Goal: Task Accomplishment & Management: Use online tool/utility

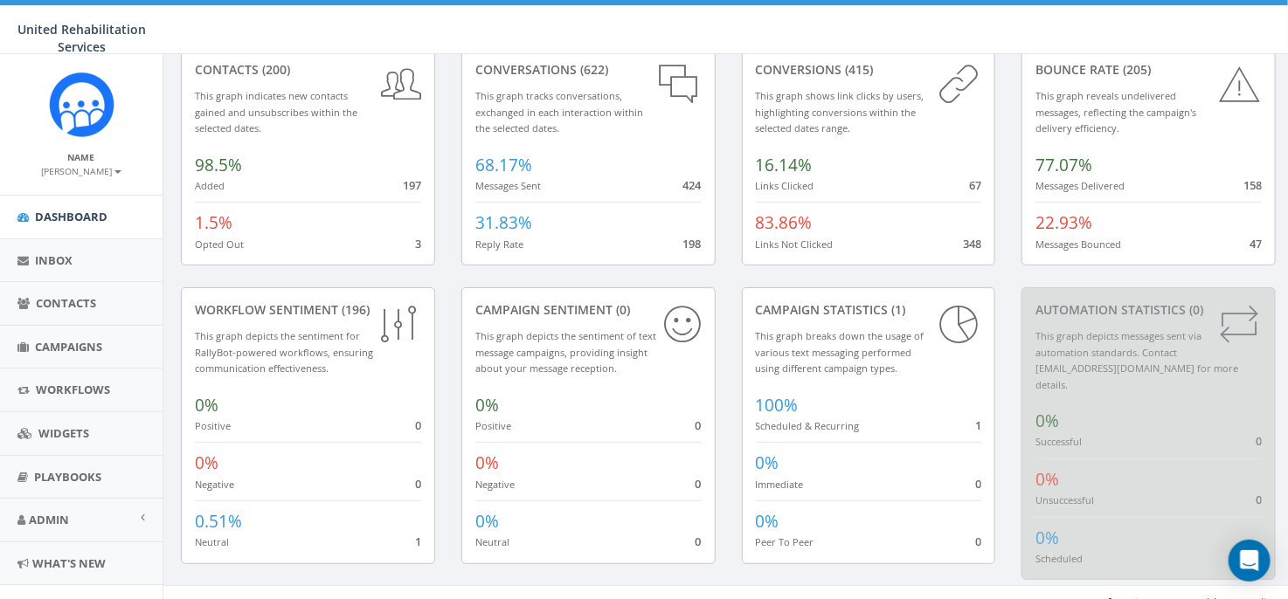
scroll to position [105, 0]
click at [352, 107] on small "This graph indicates new contacts gained and unsubscribes within the selected d…" at bounding box center [276, 109] width 163 height 45
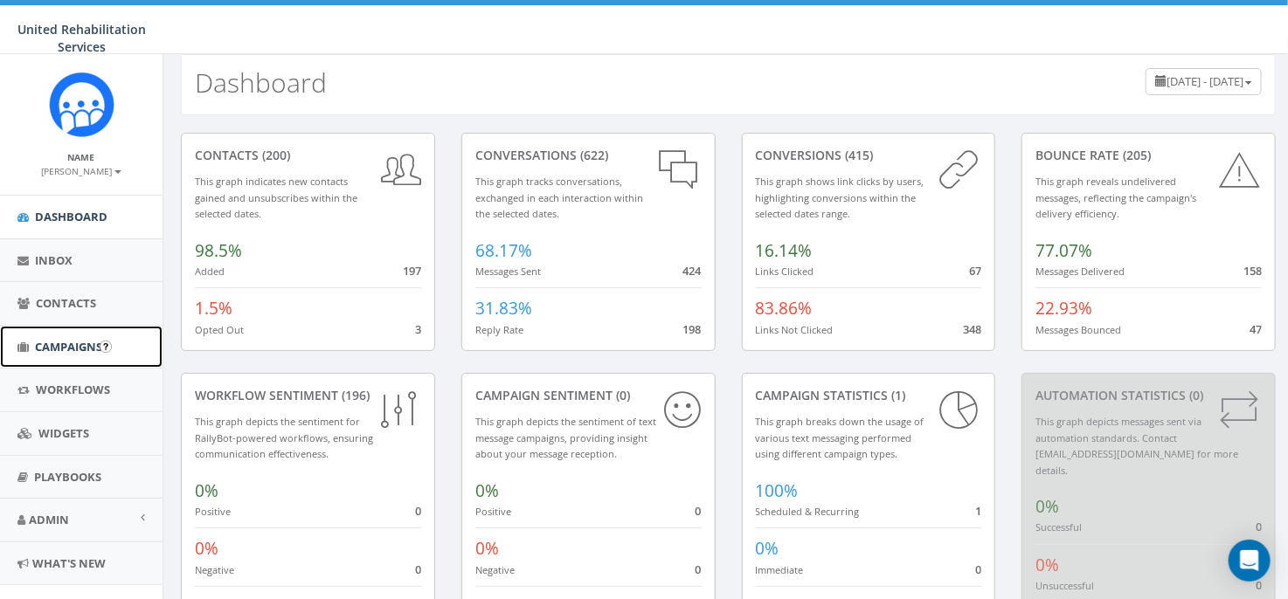
click at [62, 349] on span "Campaigns" at bounding box center [68, 347] width 67 height 16
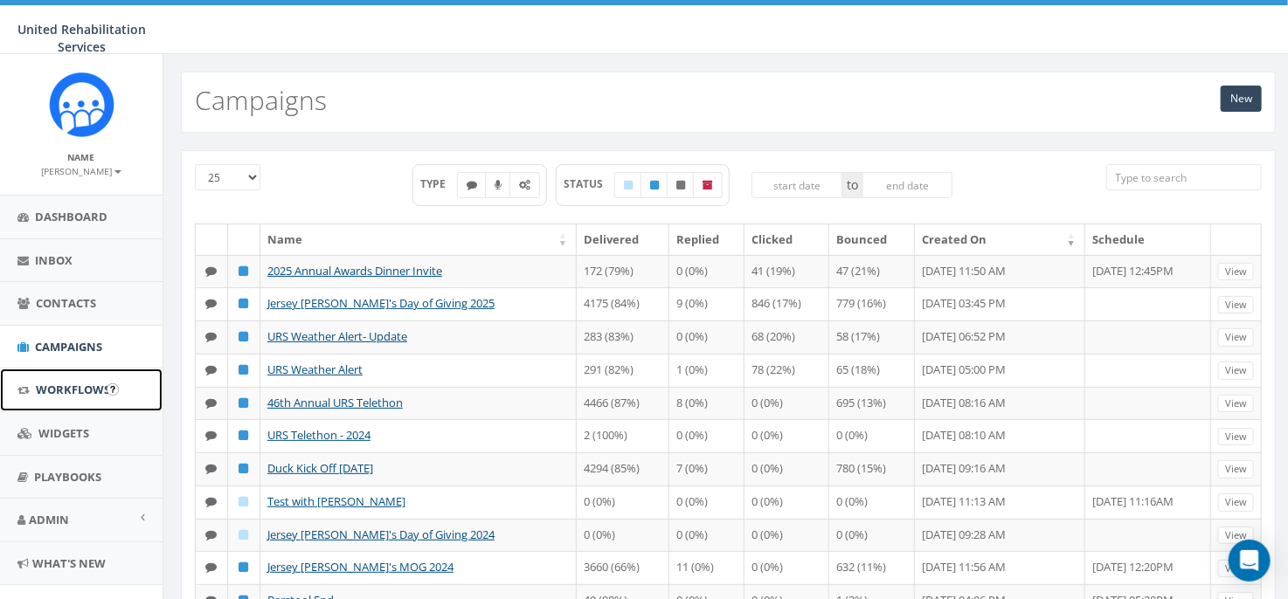
click at [63, 385] on span "Workflows" at bounding box center [73, 390] width 74 height 16
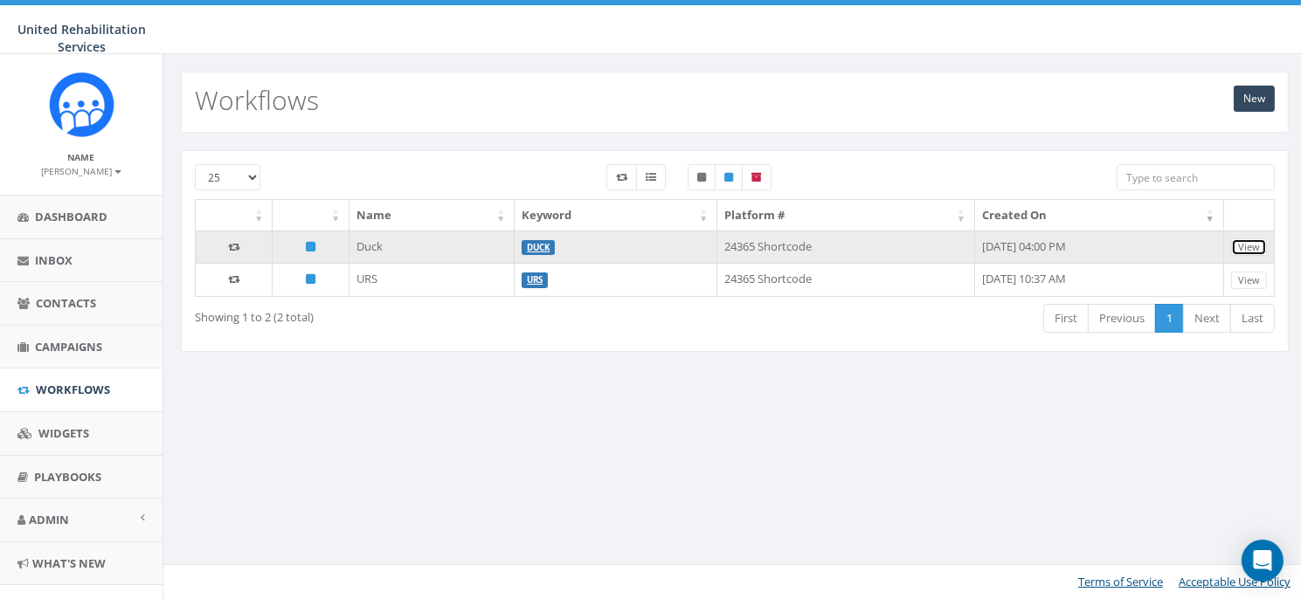
click at [1257, 246] on link "View" at bounding box center [1249, 248] width 36 height 18
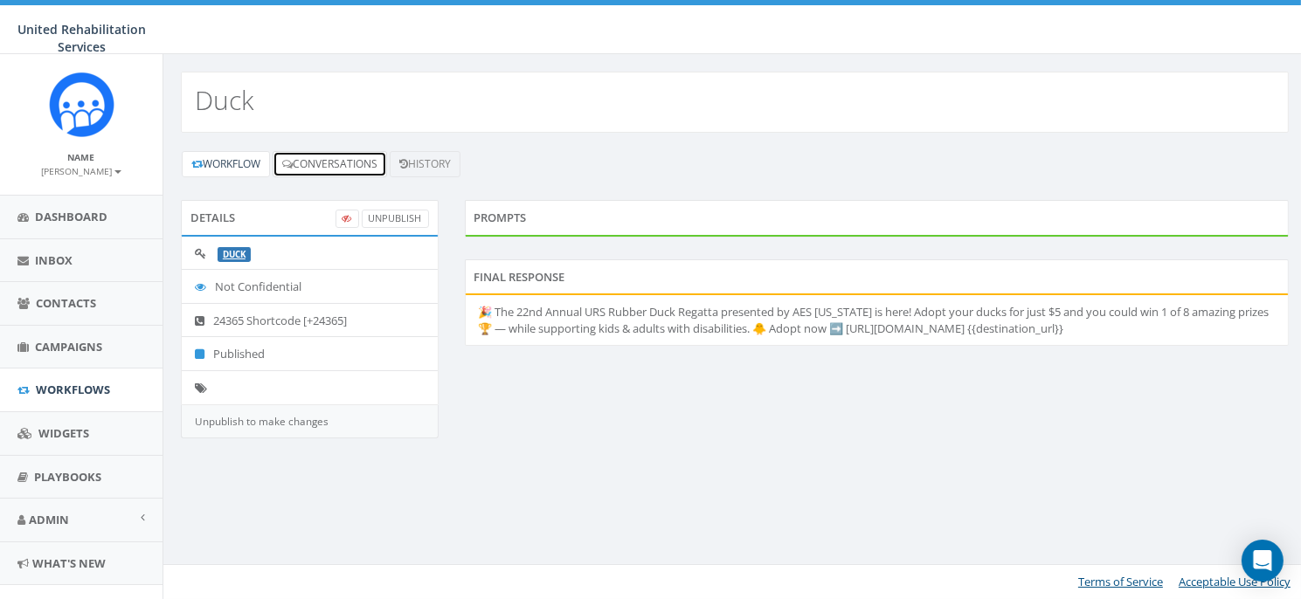
click at [345, 159] on link "Conversations" at bounding box center [330, 164] width 114 height 26
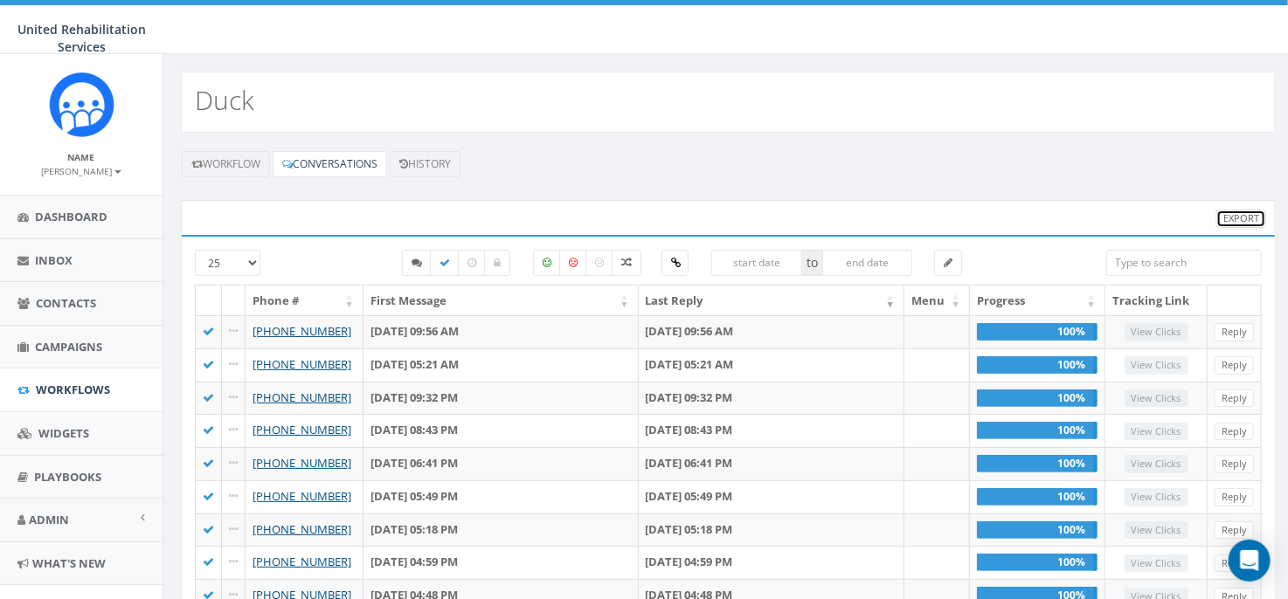
click at [1236, 214] on link "Export" at bounding box center [1241, 219] width 50 height 18
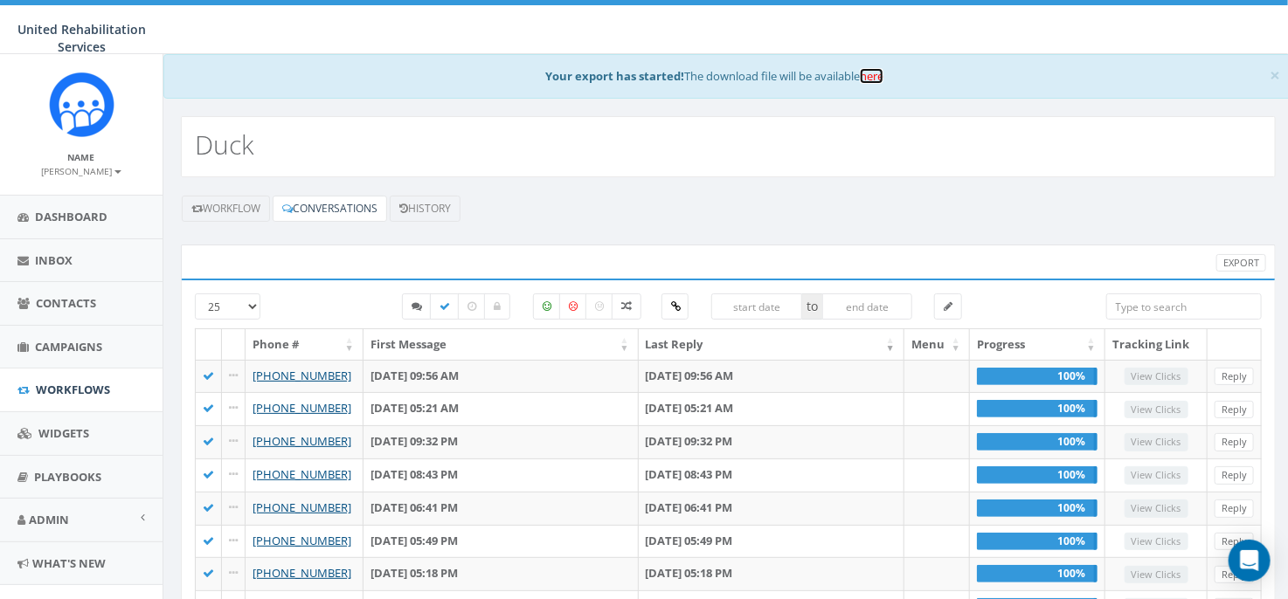
click at [872, 75] on link "here" at bounding box center [872, 76] width 24 height 16
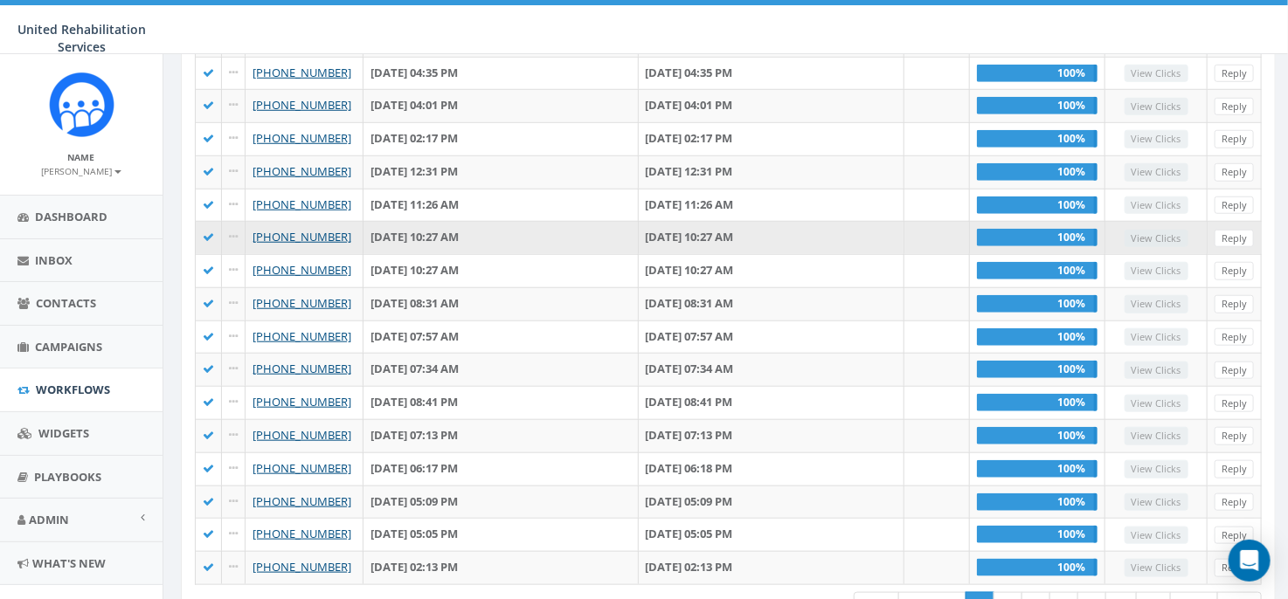
scroll to position [666, 0]
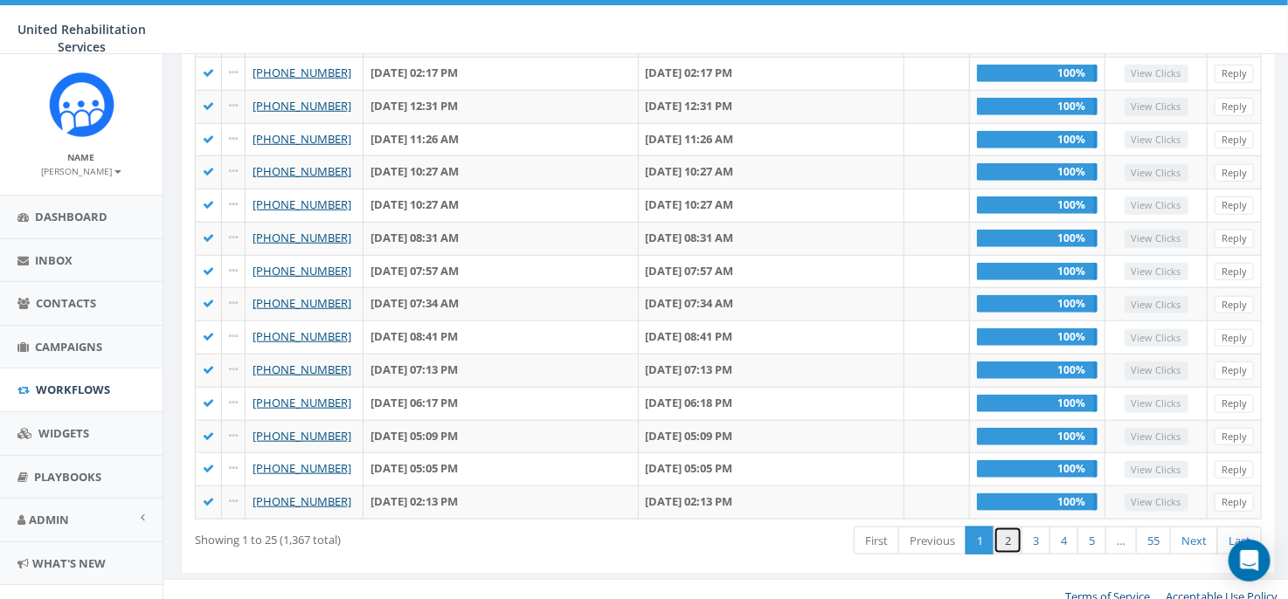
click at [1003, 527] on link "2" at bounding box center [1007, 541] width 29 height 29
click at [1236, 527] on link "Last" at bounding box center [1239, 541] width 45 height 29
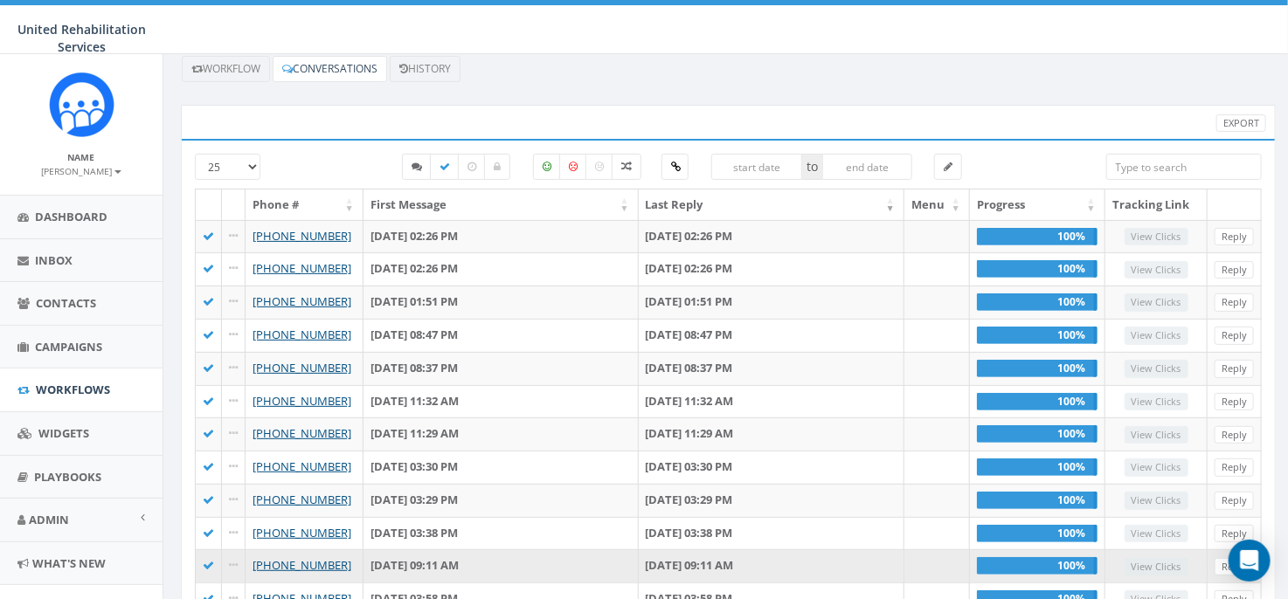
scroll to position [0, 0]
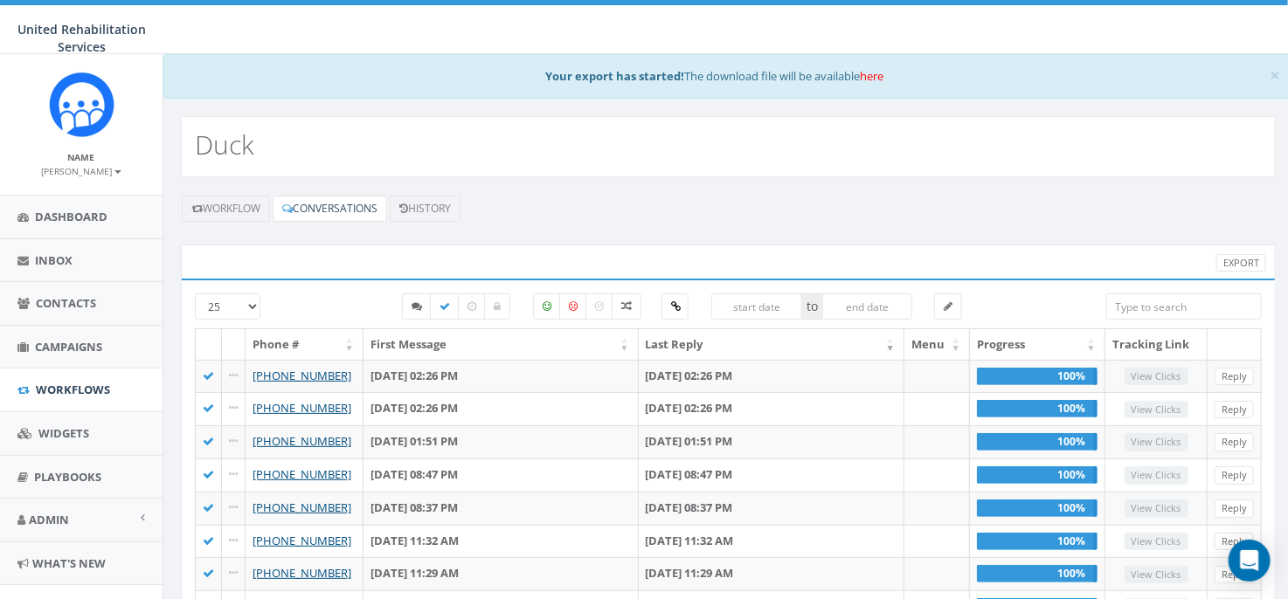
click at [235, 306] on select "25 50 100" at bounding box center [228, 307] width 66 height 26
click at [407, 240] on div "Workflow Conversations History" at bounding box center [728, 220] width 1121 height 50
click at [417, 201] on link "History" at bounding box center [425, 209] width 71 height 26
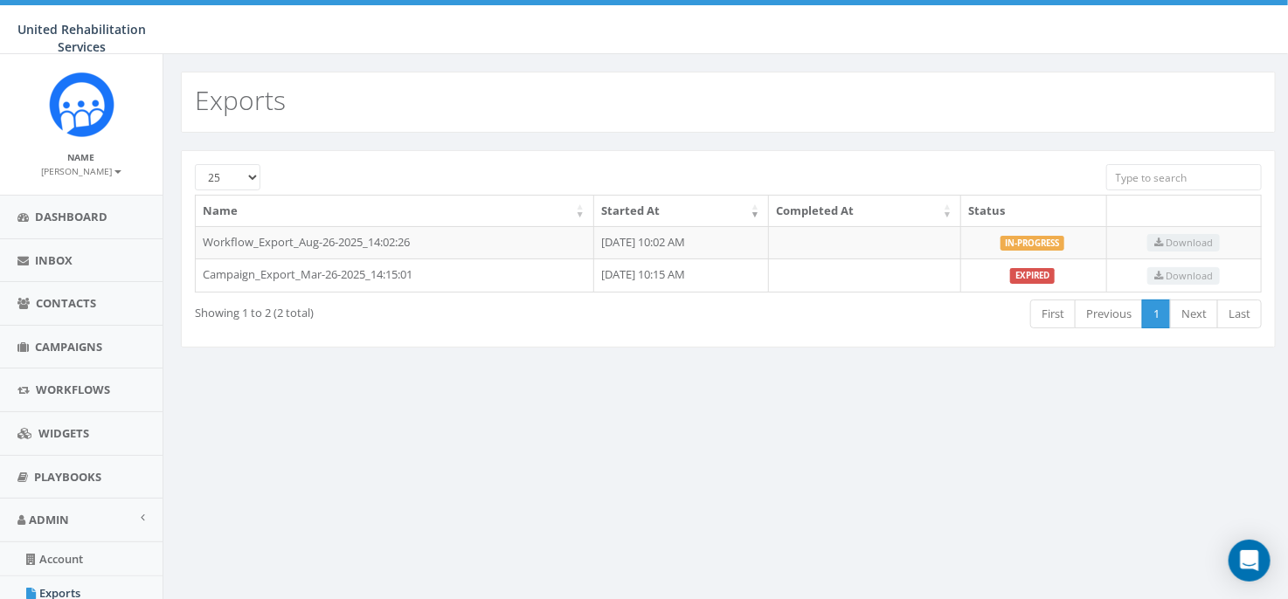
click at [991, 426] on div "Exports 25 50 100 Name Started At Completed At Status Workflow_Export_Aug-26-20…" at bounding box center [728, 515] width 1131 height 922
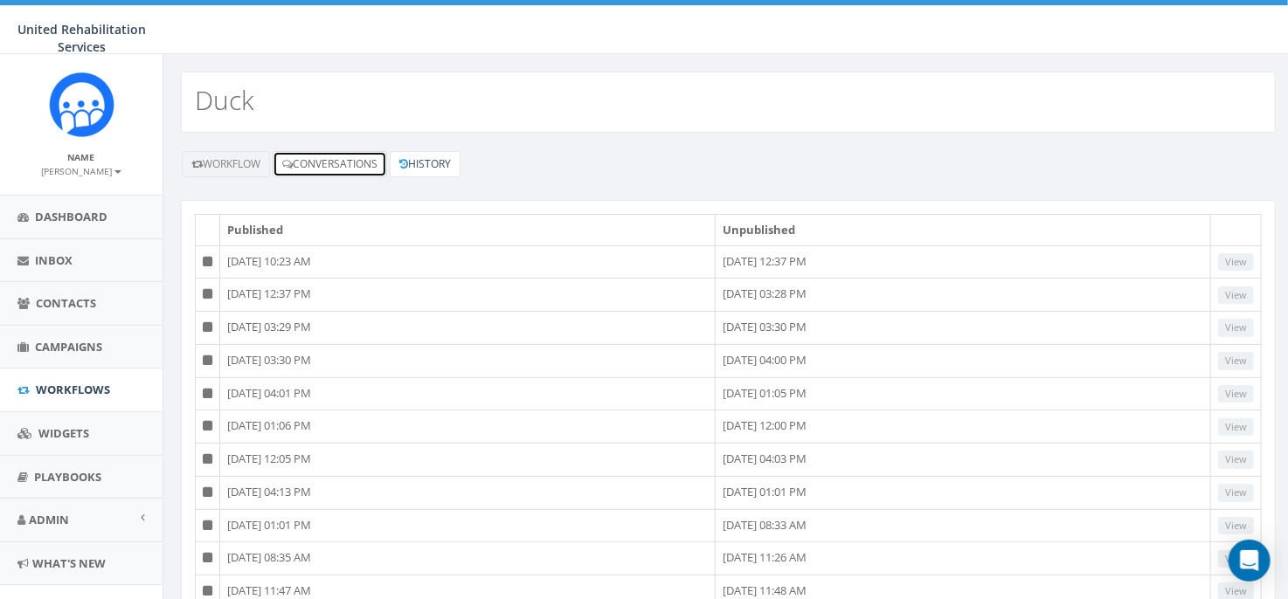
click at [329, 161] on link "Conversations" at bounding box center [330, 164] width 114 height 26
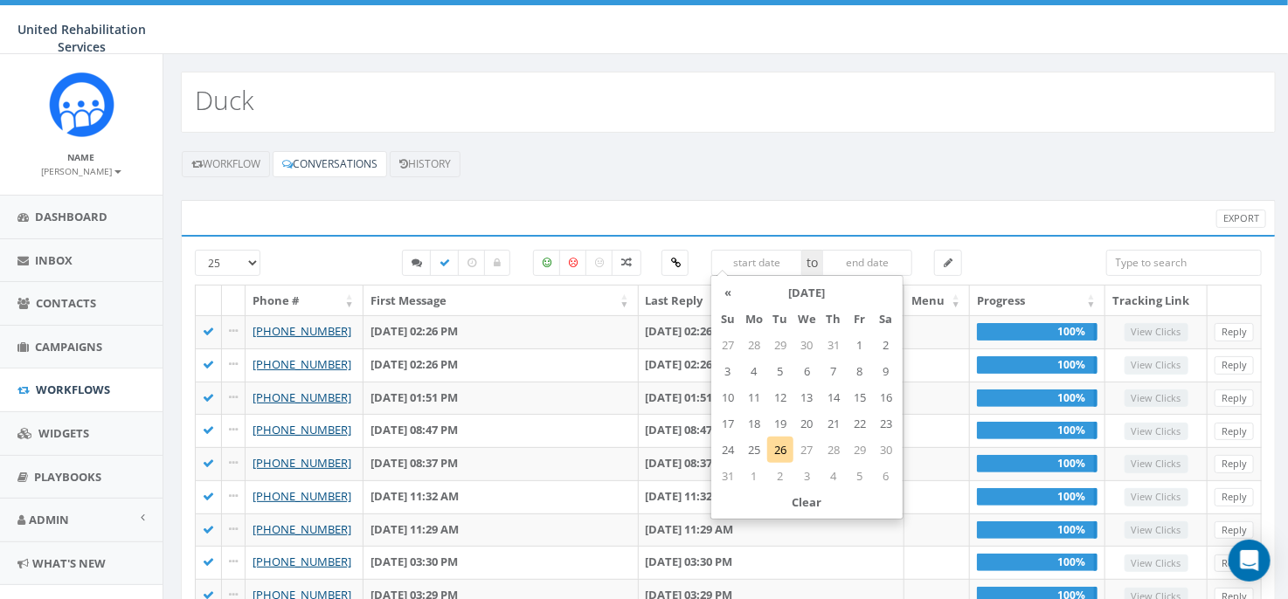
click at [741, 260] on input "text" at bounding box center [756, 263] width 91 height 26
click at [729, 294] on th "«" at bounding box center [728, 293] width 26 height 26
click at [835, 344] on td "1" at bounding box center [833, 345] width 26 height 26
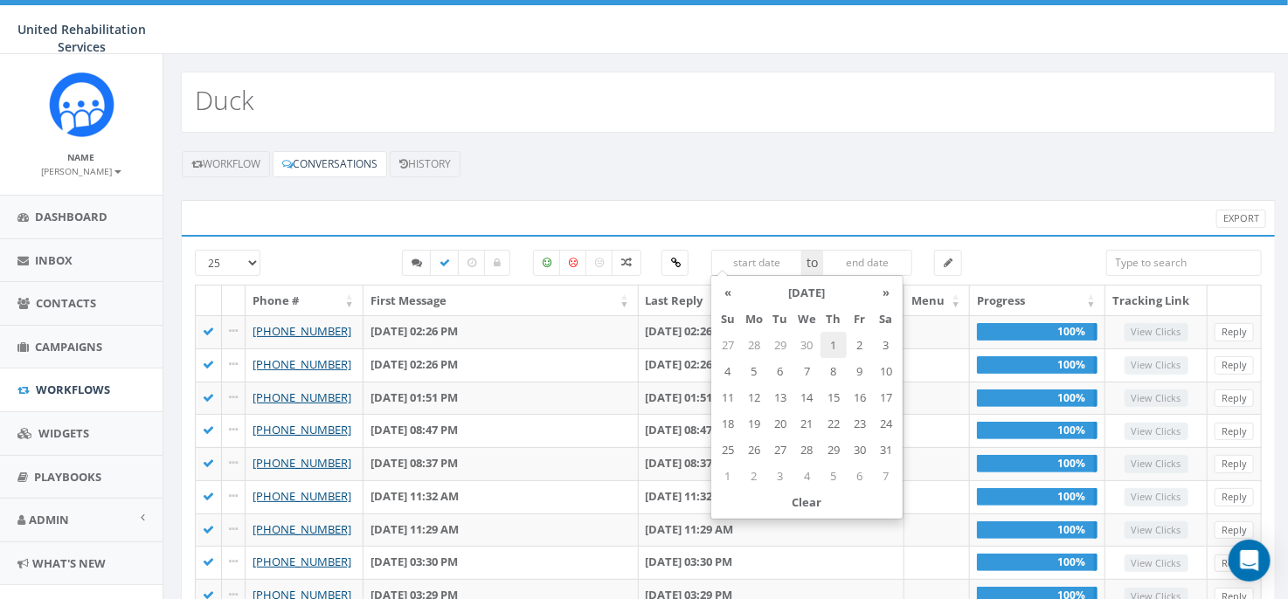
type input "May 01, 2025"
click at [862, 261] on input "text" at bounding box center [867, 263] width 91 height 26
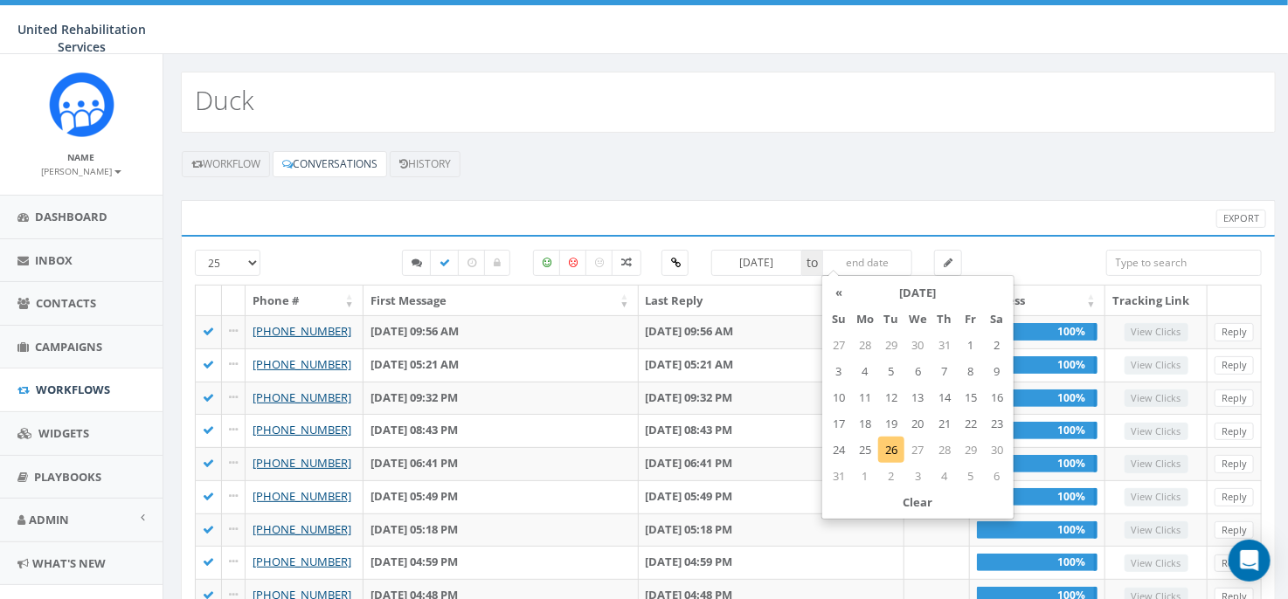
click at [889, 454] on td "26" at bounding box center [891, 450] width 26 height 26
type input "Aug 26, 2025"
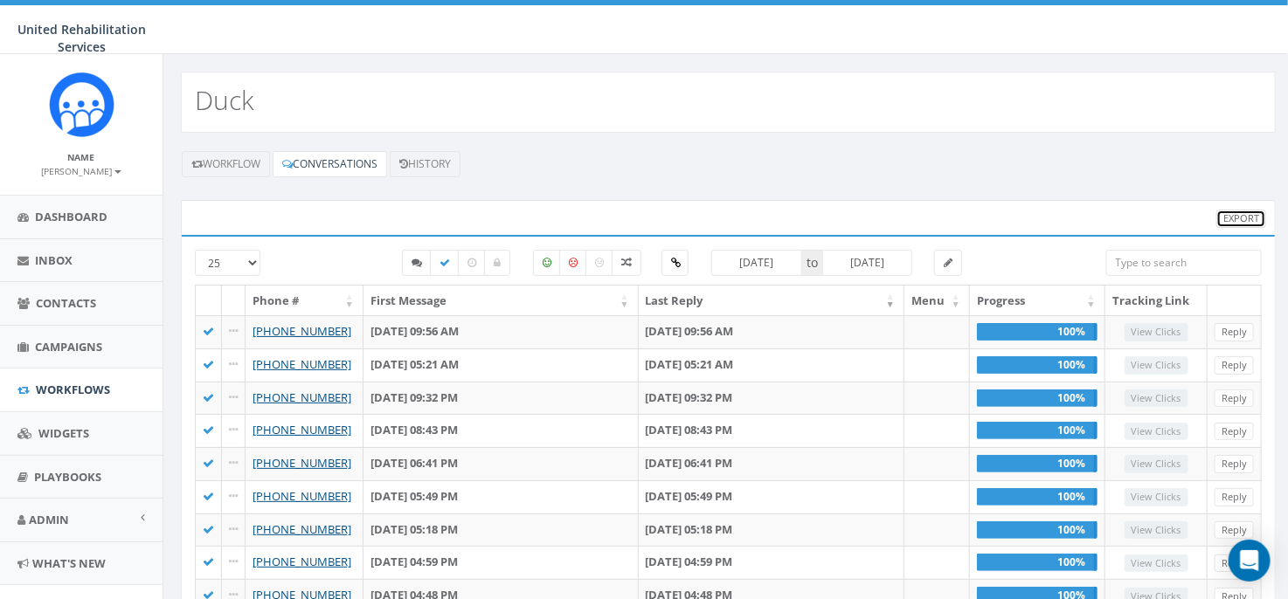
click at [1253, 216] on link "Export" at bounding box center [1241, 219] width 50 height 18
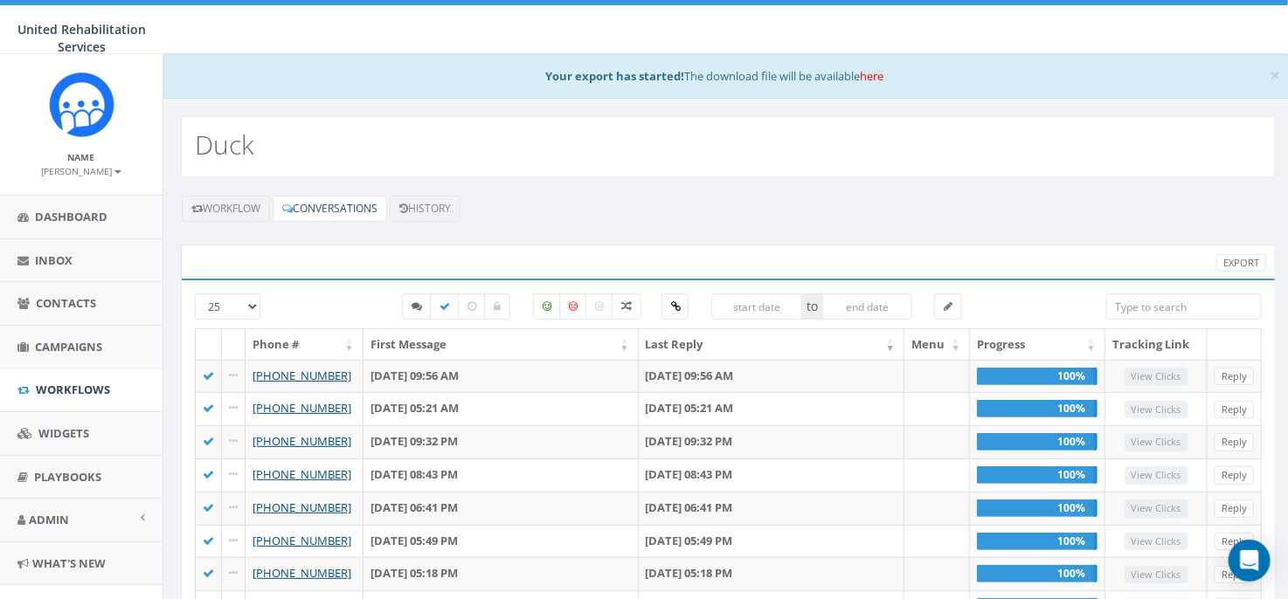
click at [1223, 271] on div "Export" at bounding box center [728, 262] width 1095 height 35
click at [1237, 261] on link "Export" at bounding box center [1241, 263] width 50 height 18
